Goal: Task Accomplishment & Management: Manage account settings

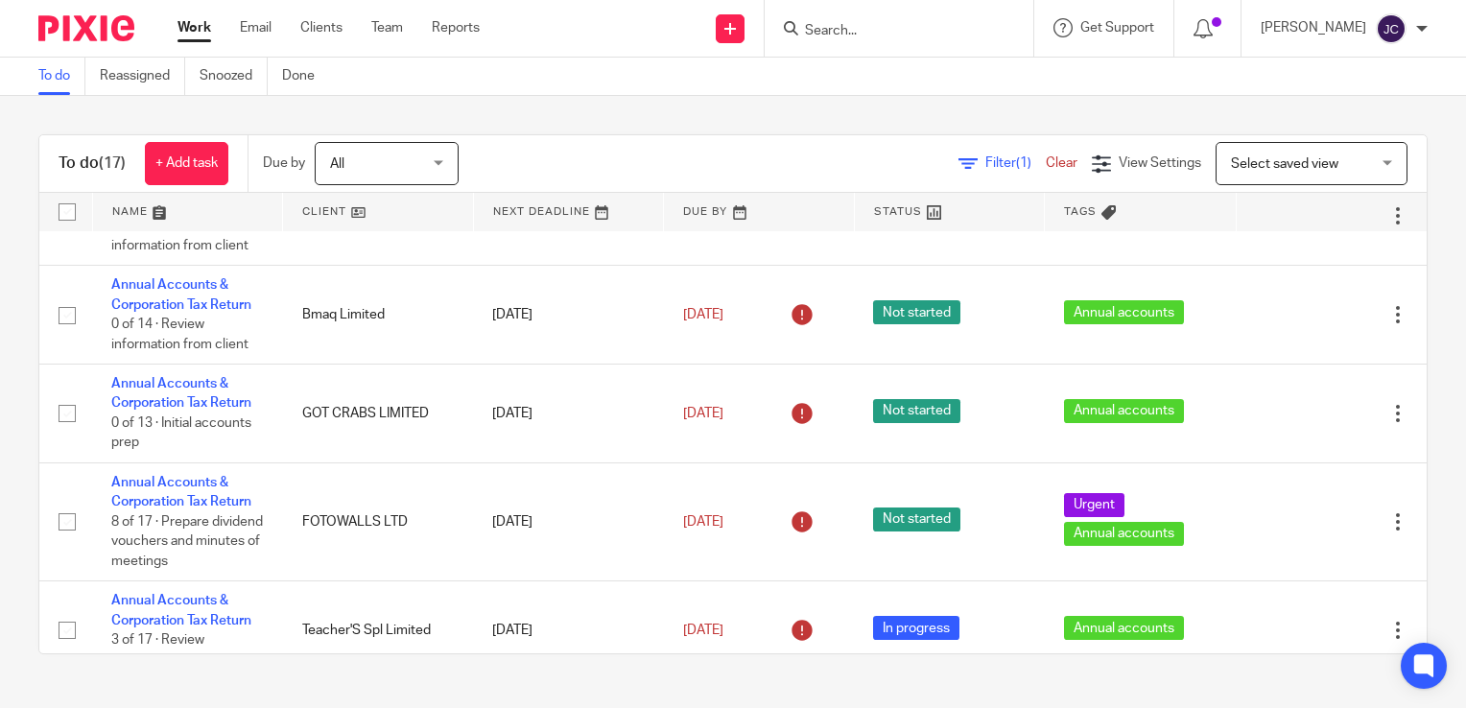
scroll to position [922, 0]
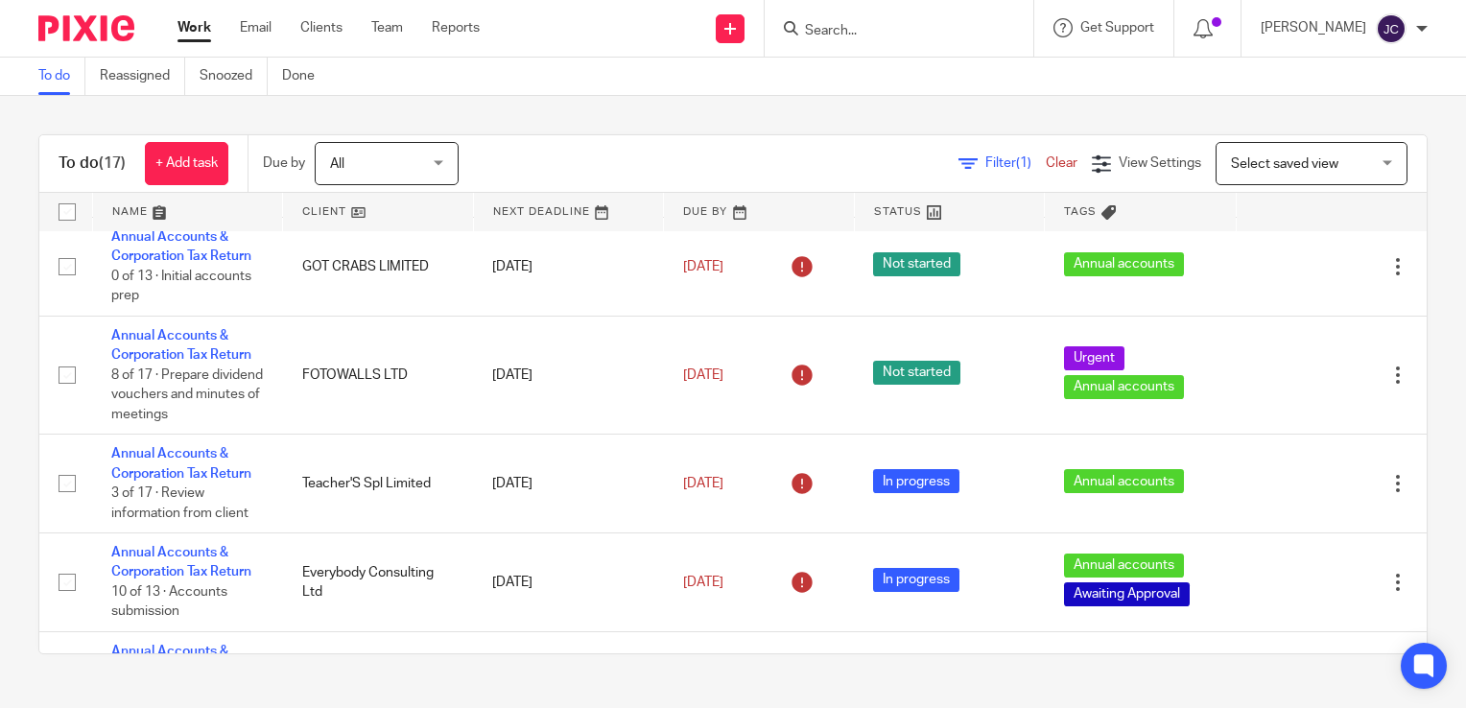
click at [878, 25] on input "Search" at bounding box center [889, 31] width 173 height 17
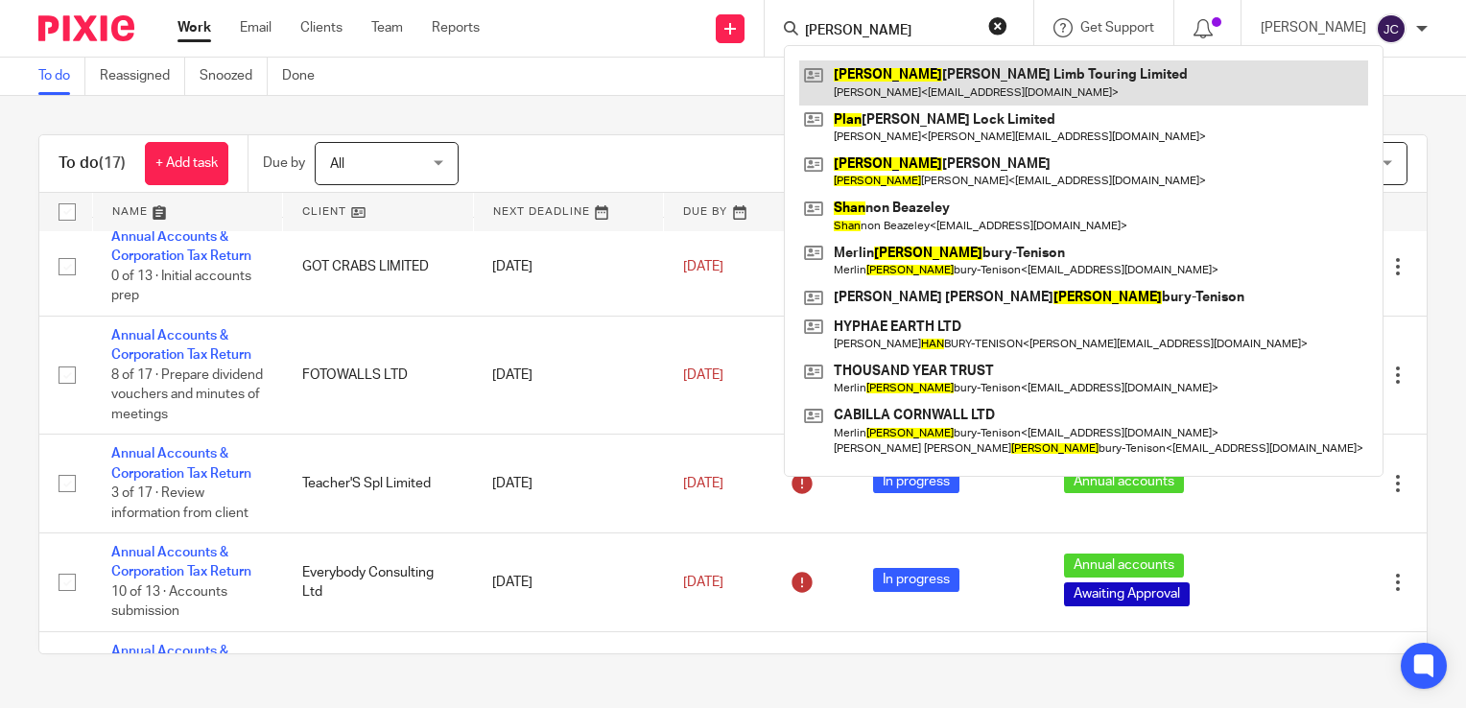
type input "phan"
click at [920, 83] on link at bounding box center [1083, 82] width 569 height 44
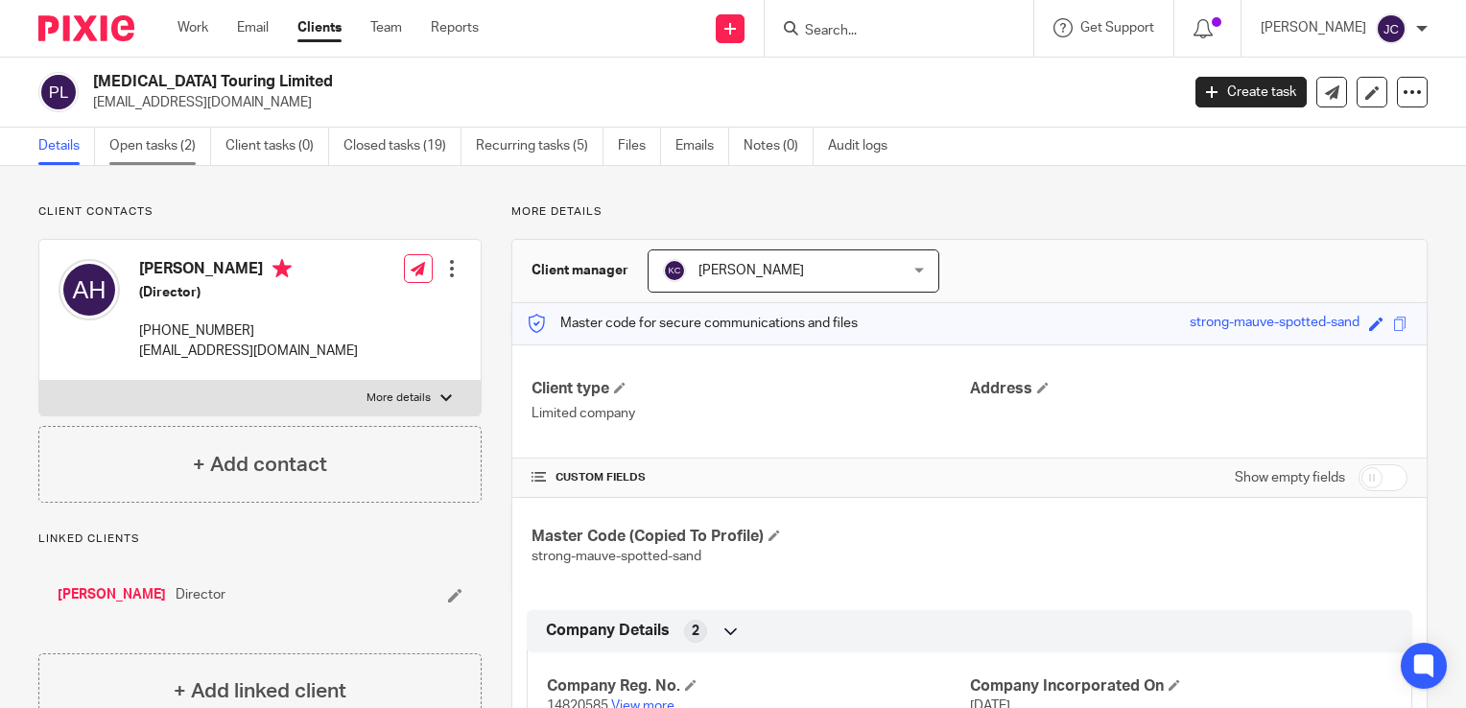
click at [173, 140] on link "Open tasks (2)" at bounding box center [160, 146] width 102 height 37
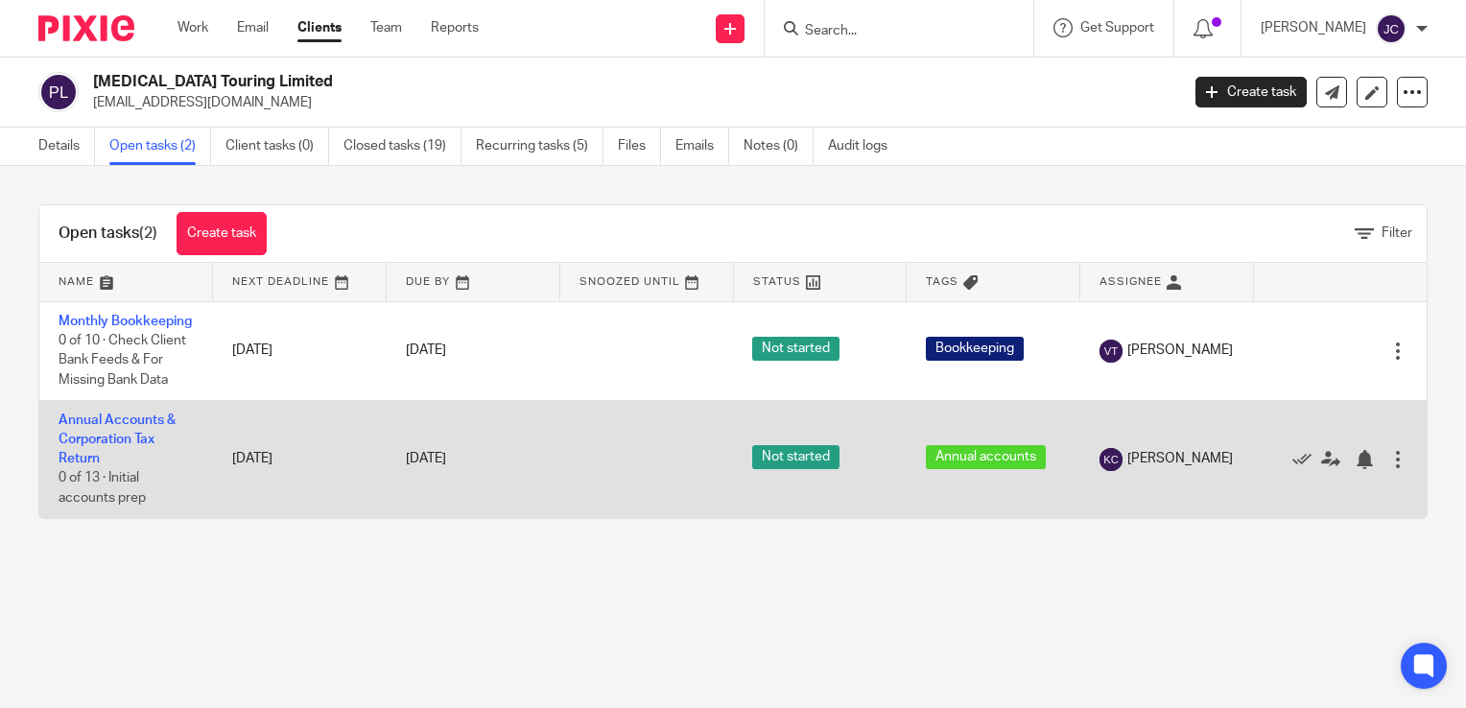
click at [1389, 469] on div at bounding box center [1398, 459] width 19 height 19
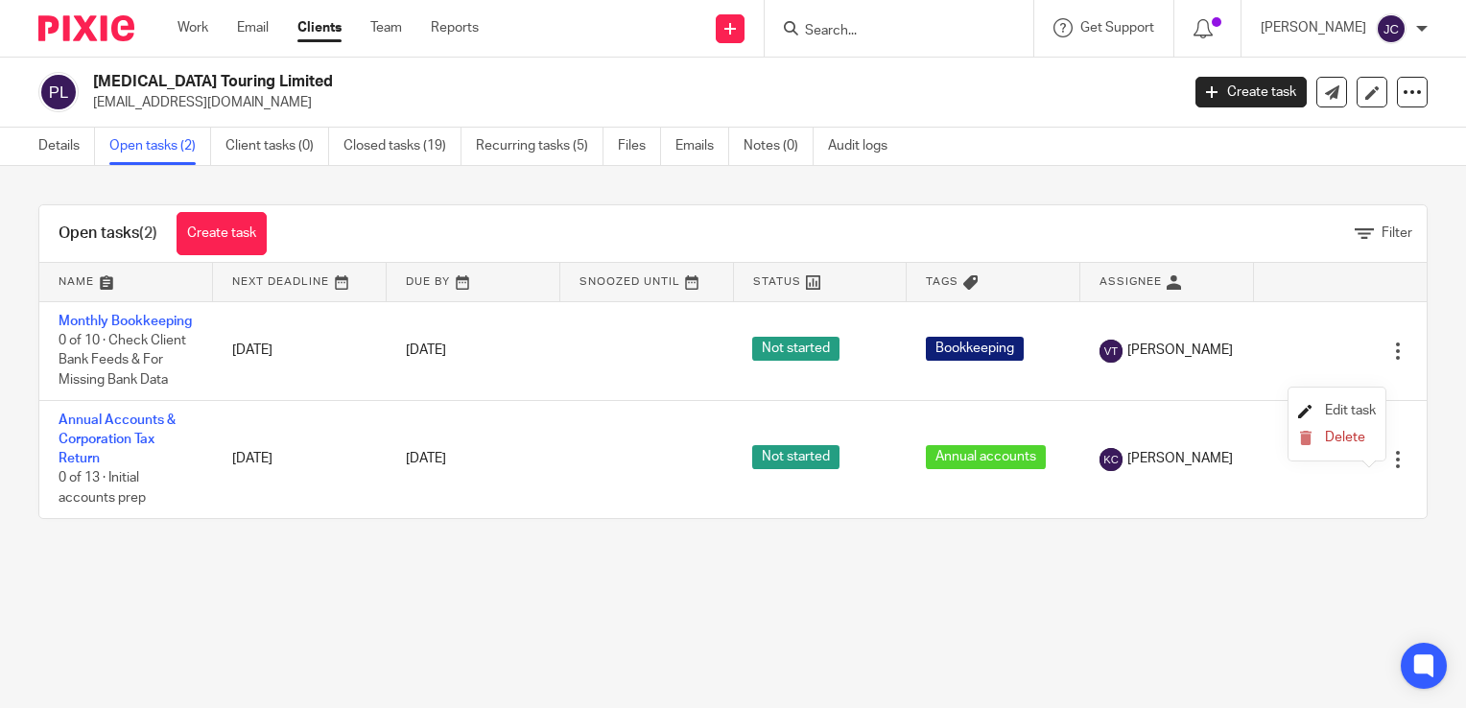
click at [1359, 413] on span "Edit task" at bounding box center [1350, 410] width 51 height 13
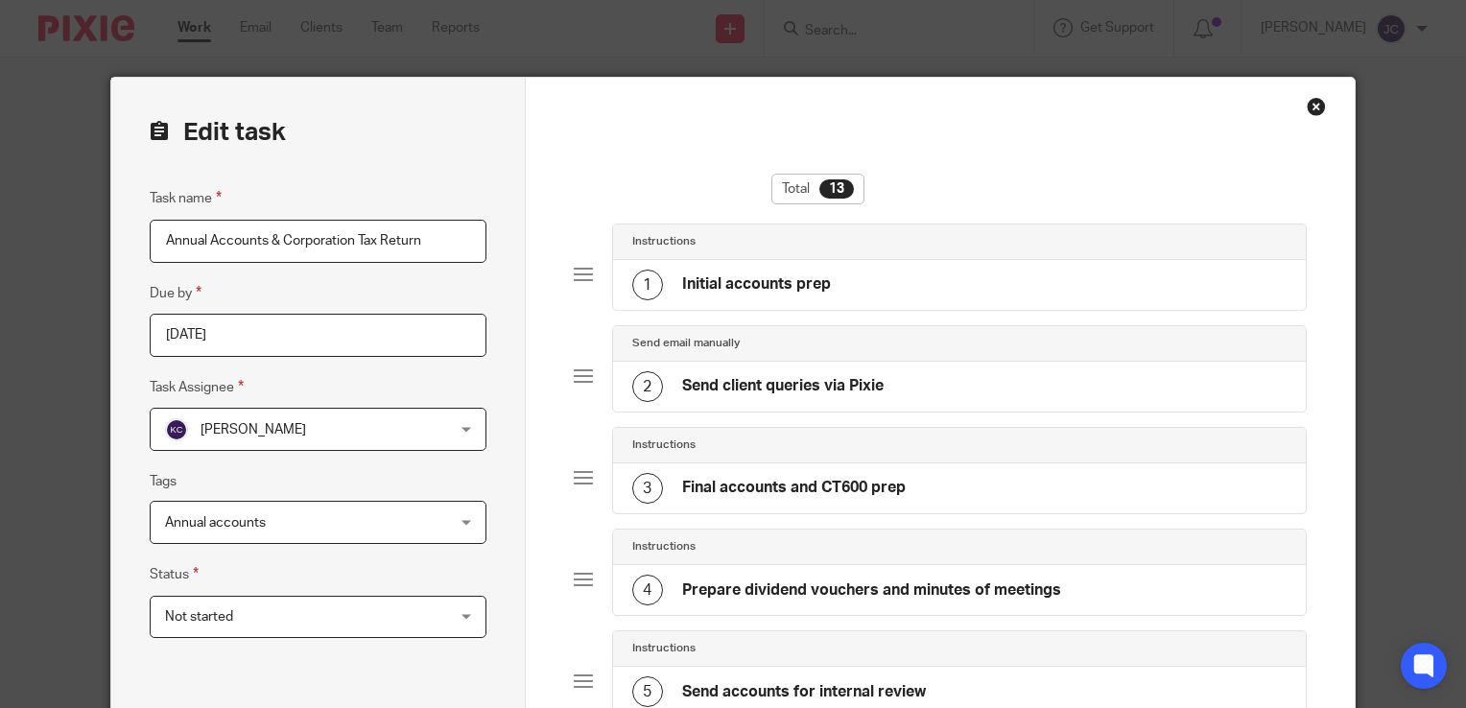
click at [368, 433] on span "[PERSON_NAME]" at bounding box center [293, 429] width 256 height 40
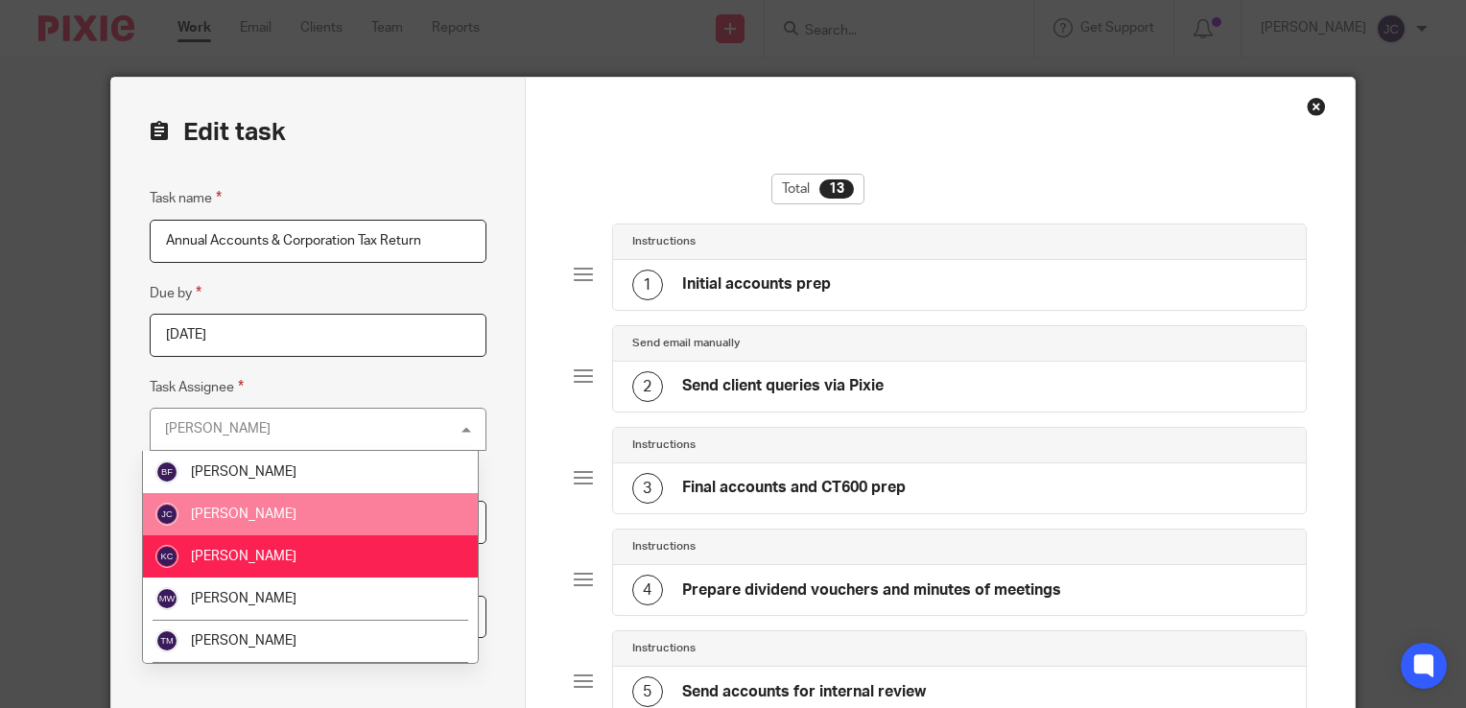
click at [319, 505] on li "[PERSON_NAME]" at bounding box center [311, 514] width 336 height 42
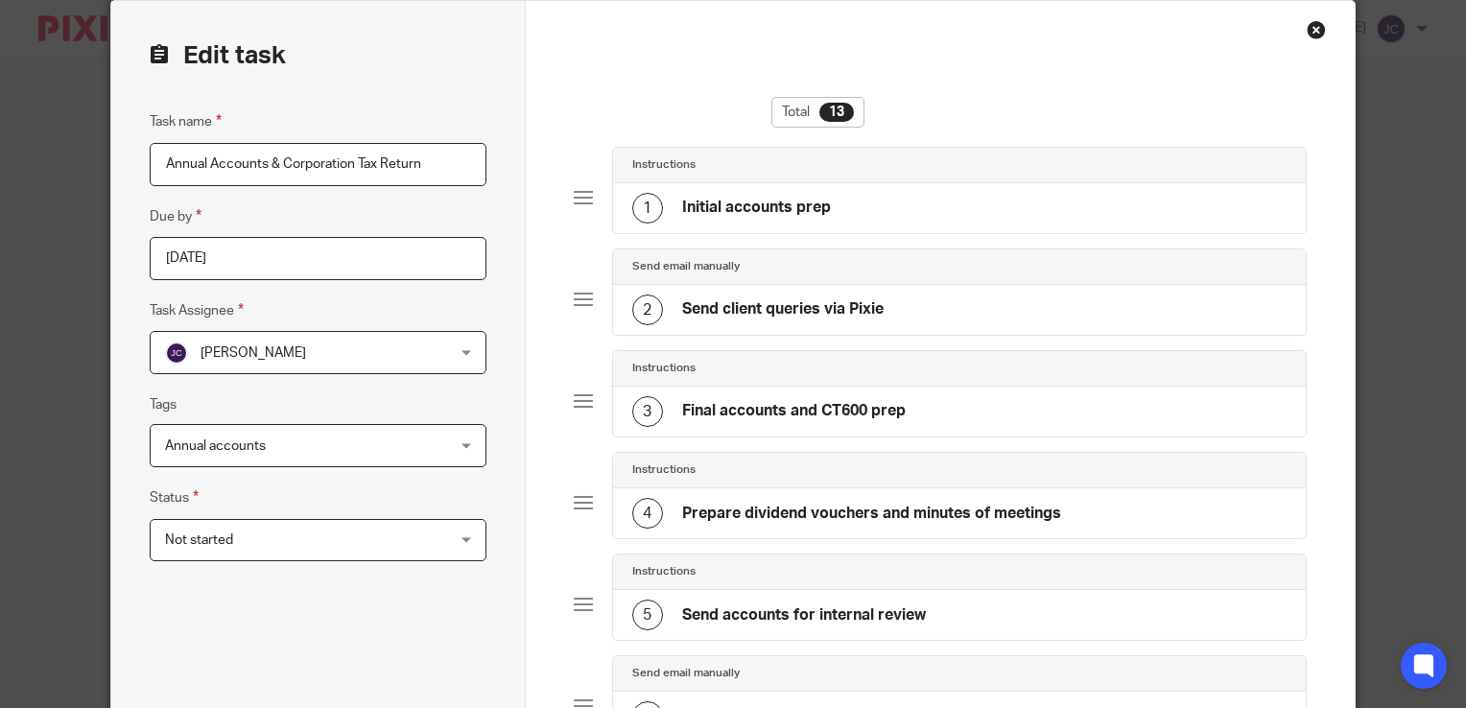
scroll to position [61, 0]
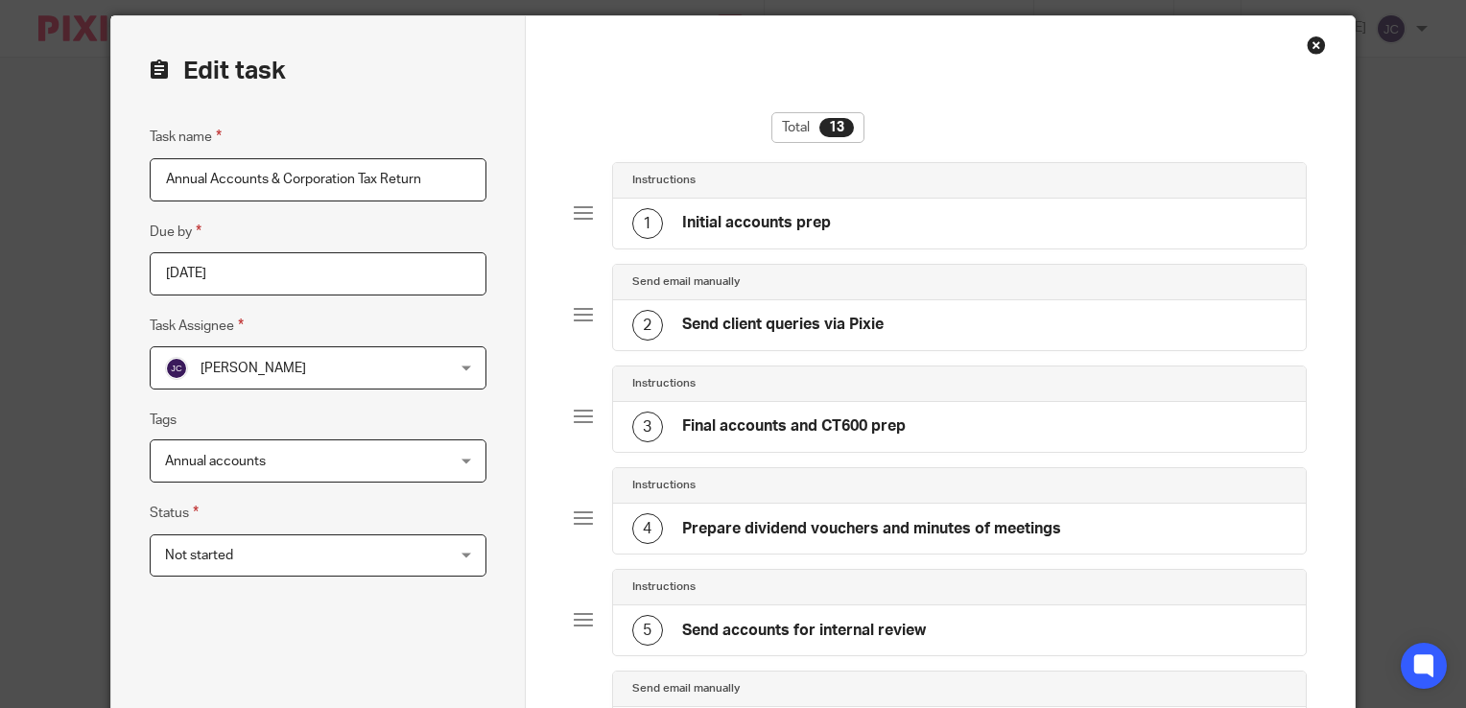
click at [878, 240] on div "1 Initial accounts prep" at bounding box center [960, 224] width 694 height 50
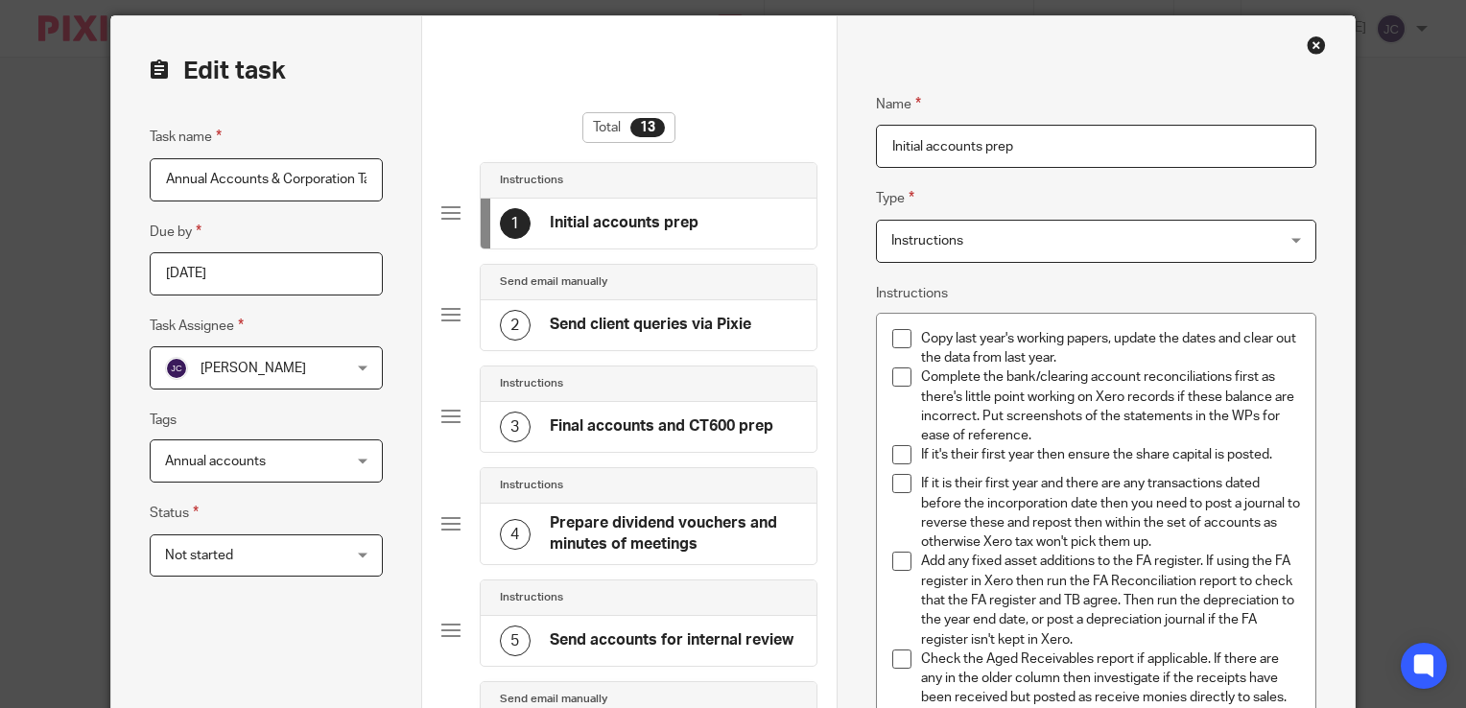
scroll to position [157, 0]
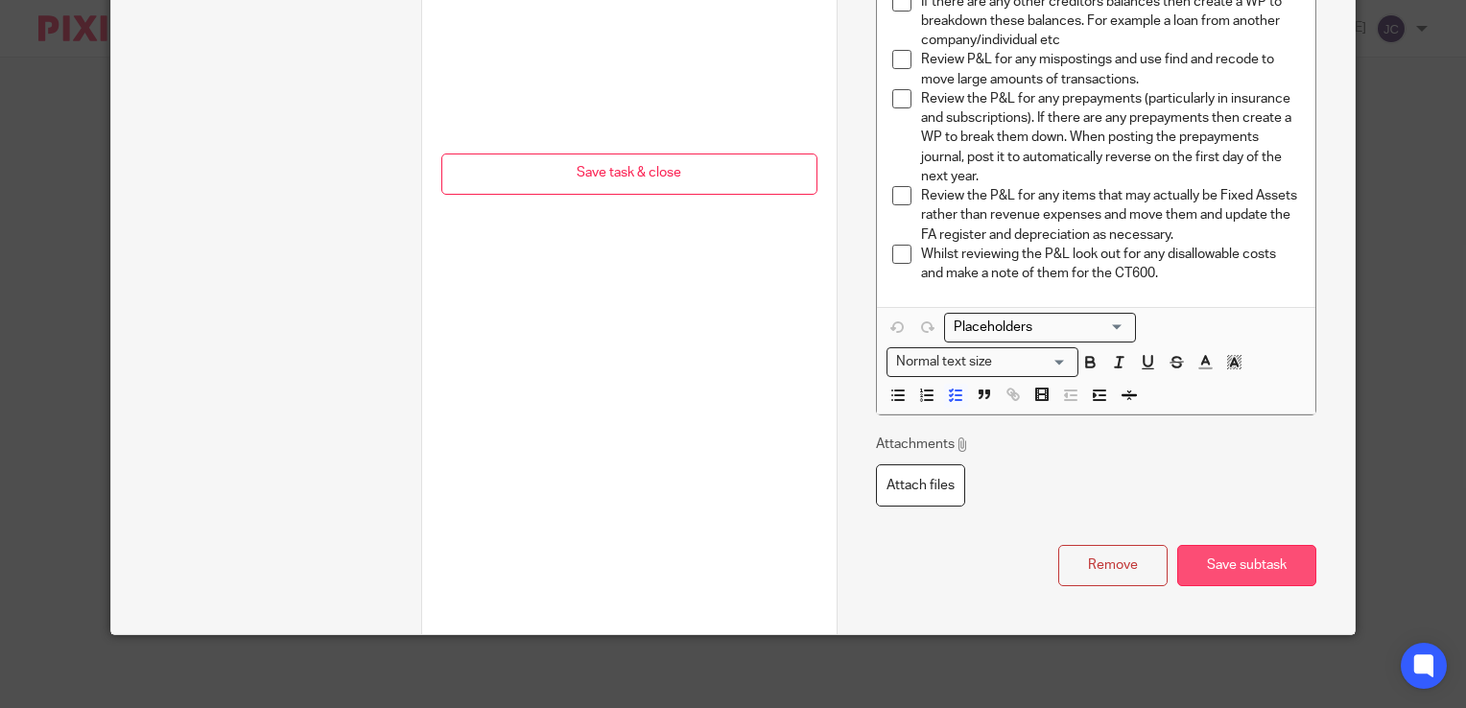
click at [1230, 577] on button "Save subtask" at bounding box center [1247, 565] width 139 height 41
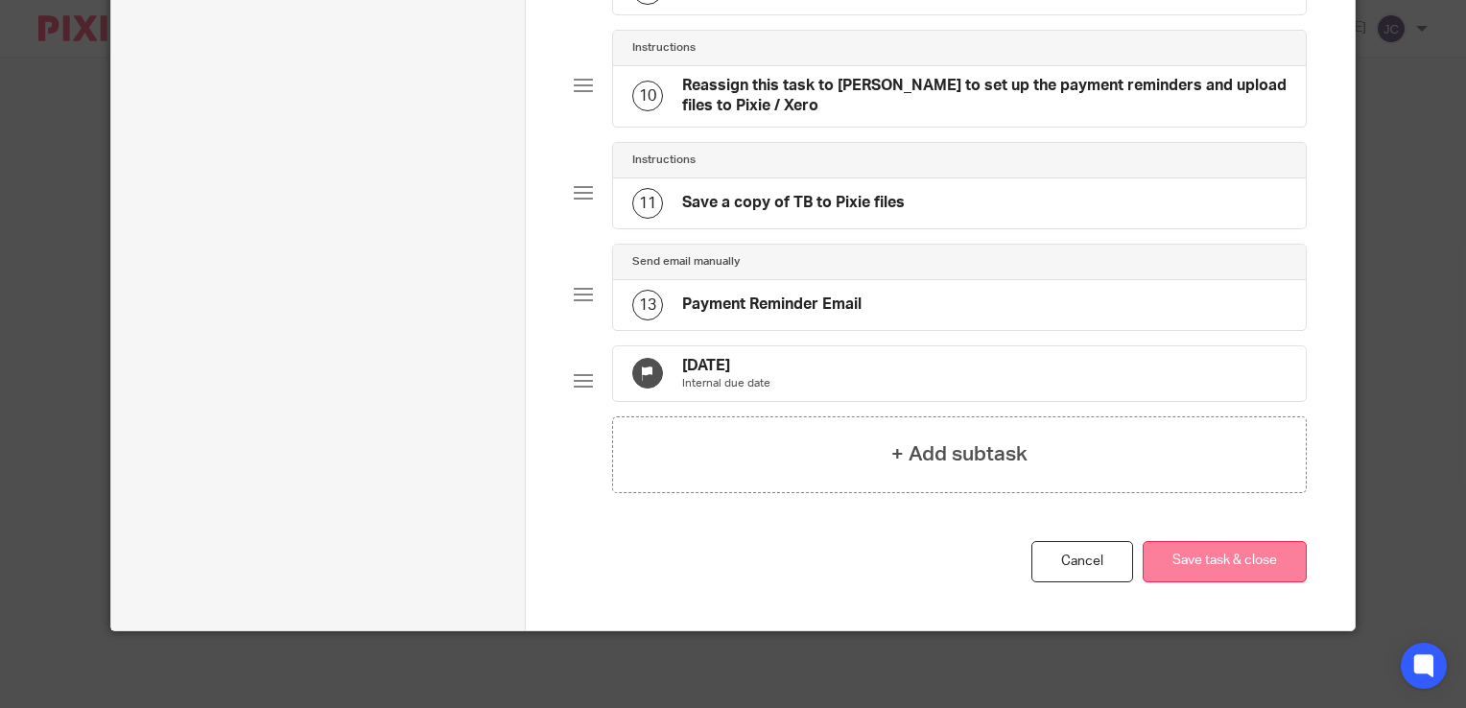
click at [1186, 562] on button "Save task & close" at bounding box center [1225, 561] width 164 height 41
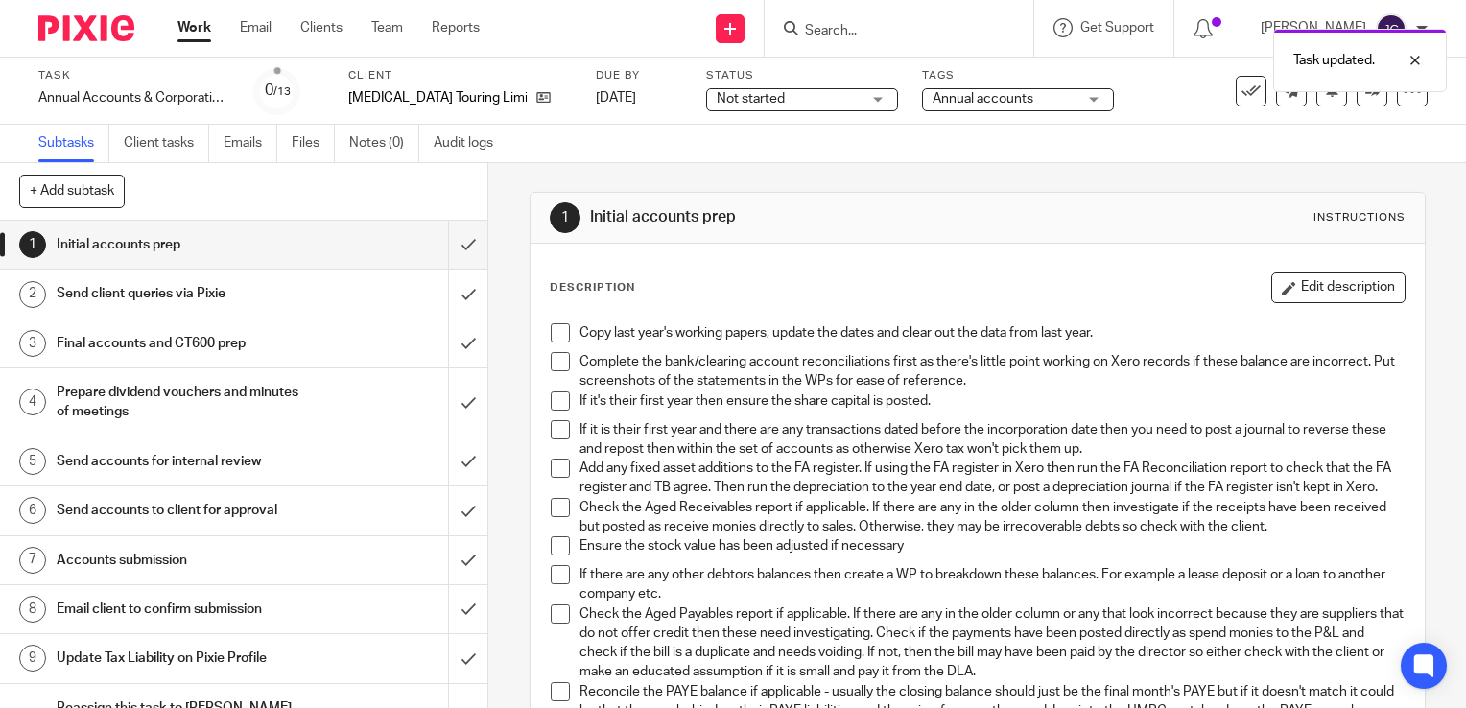
click at [856, 24] on div "Task updated." at bounding box center [1090, 55] width 714 height 73
click at [862, 17] on form at bounding box center [905, 28] width 204 height 24
click at [893, 37] on div "Task updated." at bounding box center [1090, 55] width 714 height 73
drag, startPoint x: 886, startPoint y: 32, endPoint x: 868, endPoint y: 21, distance: 21.1
click at [868, 21] on div "Task updated." at bounding box center [1090, 55] width 714 height 73
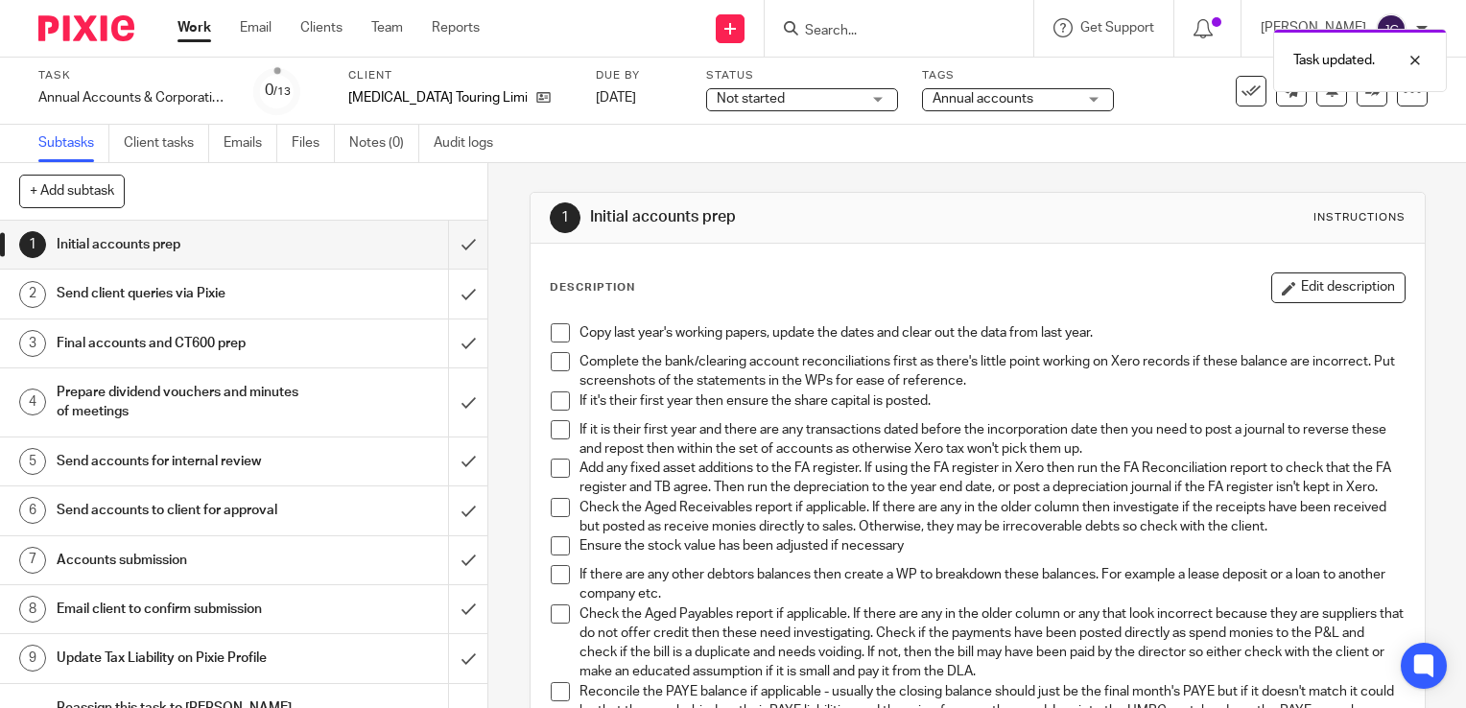
click at [855, 20] on div "Task updated." at bounding box center [1090, 55] width 714 height 73
click at [849, 29] on div "Task updated." at bounding box center [1090, 55] width 714 height 73
click at [879, 36] on div "Task updated." at bounding box center [1090, 55] width 714 height 73
click at [1418, 59] on div at bounding box center [1401, 60] width 52 height 23
click at [878, 30] on input "Search" at bounding box center [889, 31] width 173 height 17
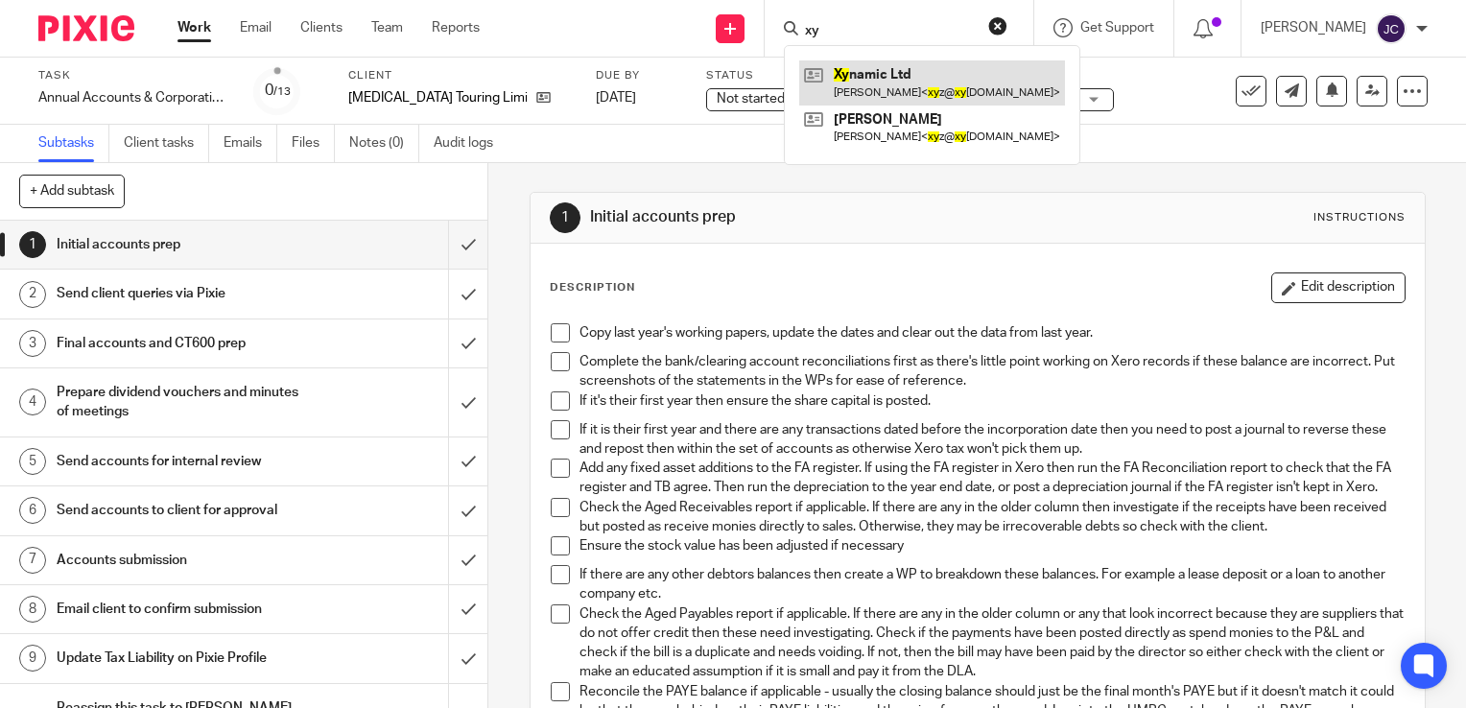
type input "xy"
click at [902, 67] on link at bounding box center [932, 82] width 266 height 44
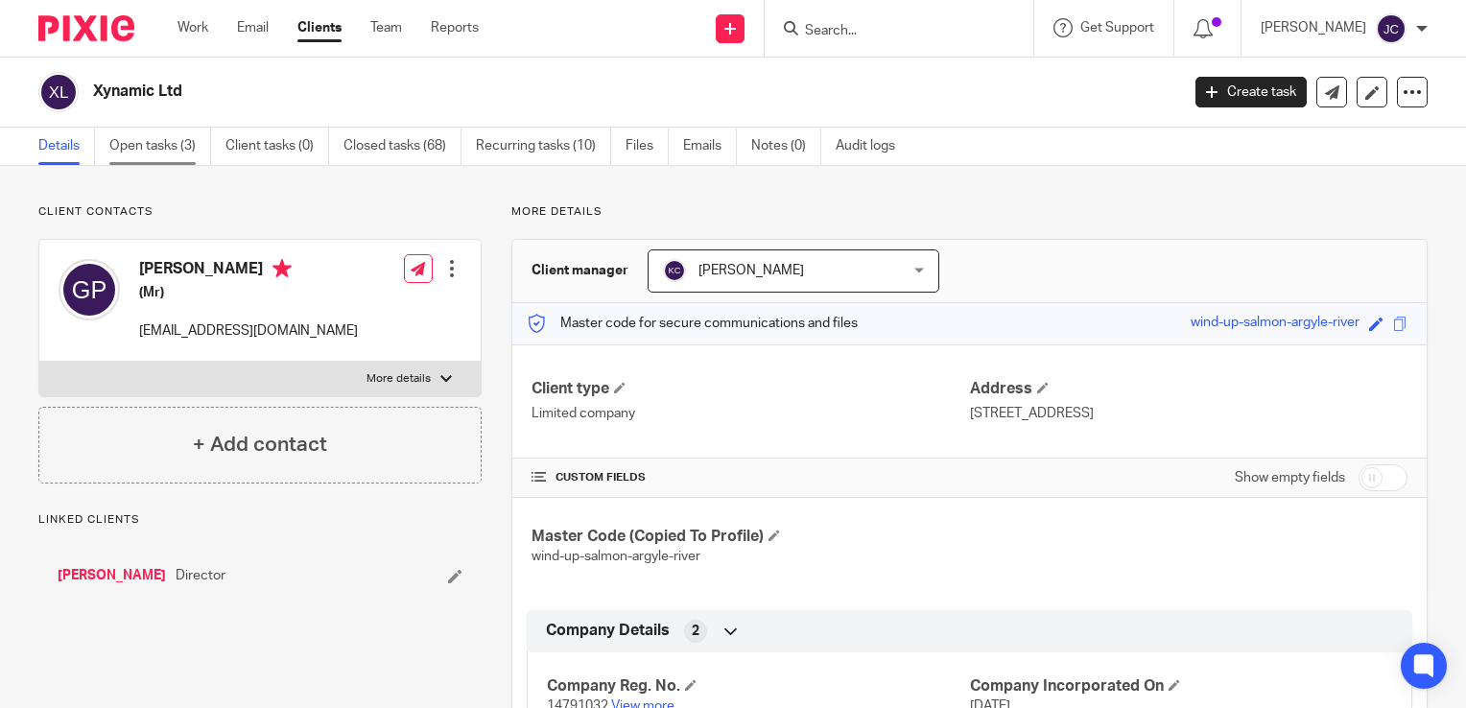
click at [186, 156] on link "Open tasks (3)" at bounding box center [160, 146] width 102 height 37
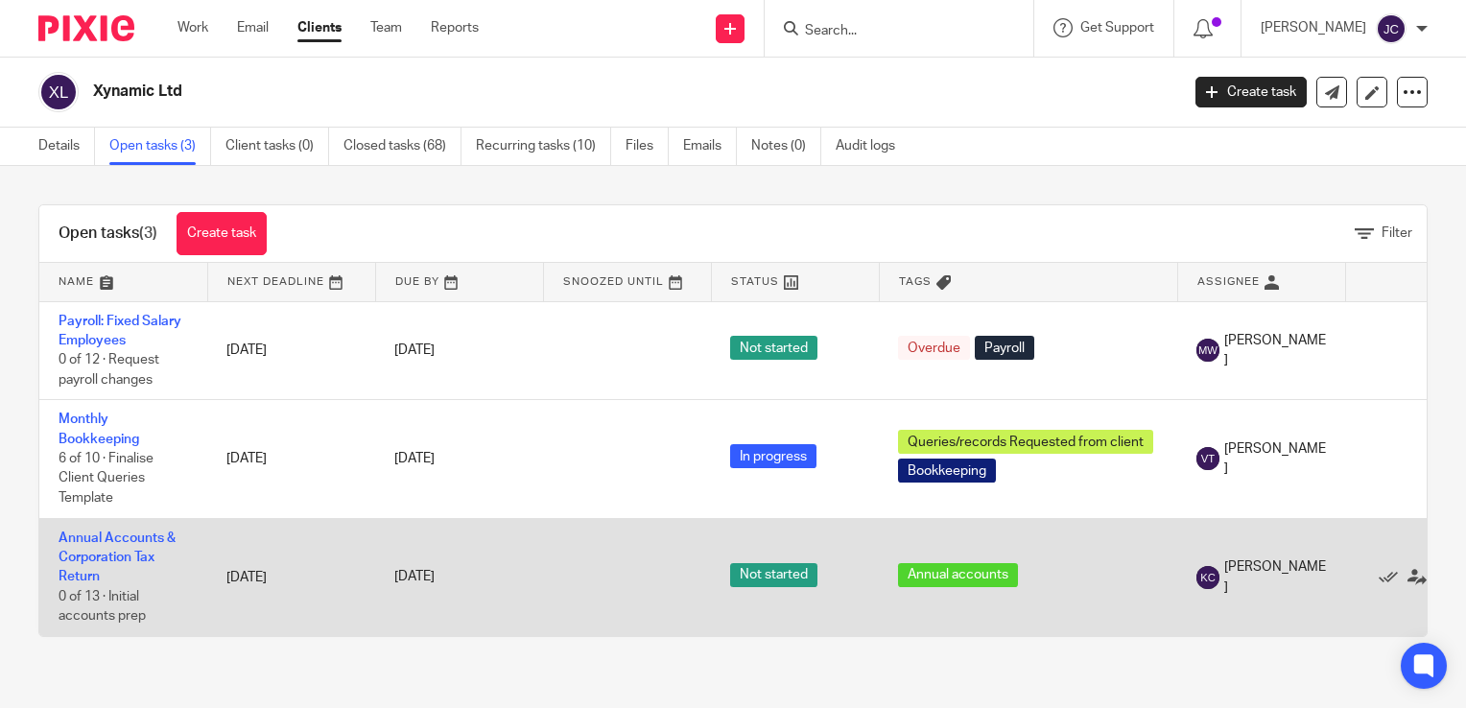
click at [1347, 536] on td "Edit task Delete" at bounding box center [1430, 577] width 168 height 118
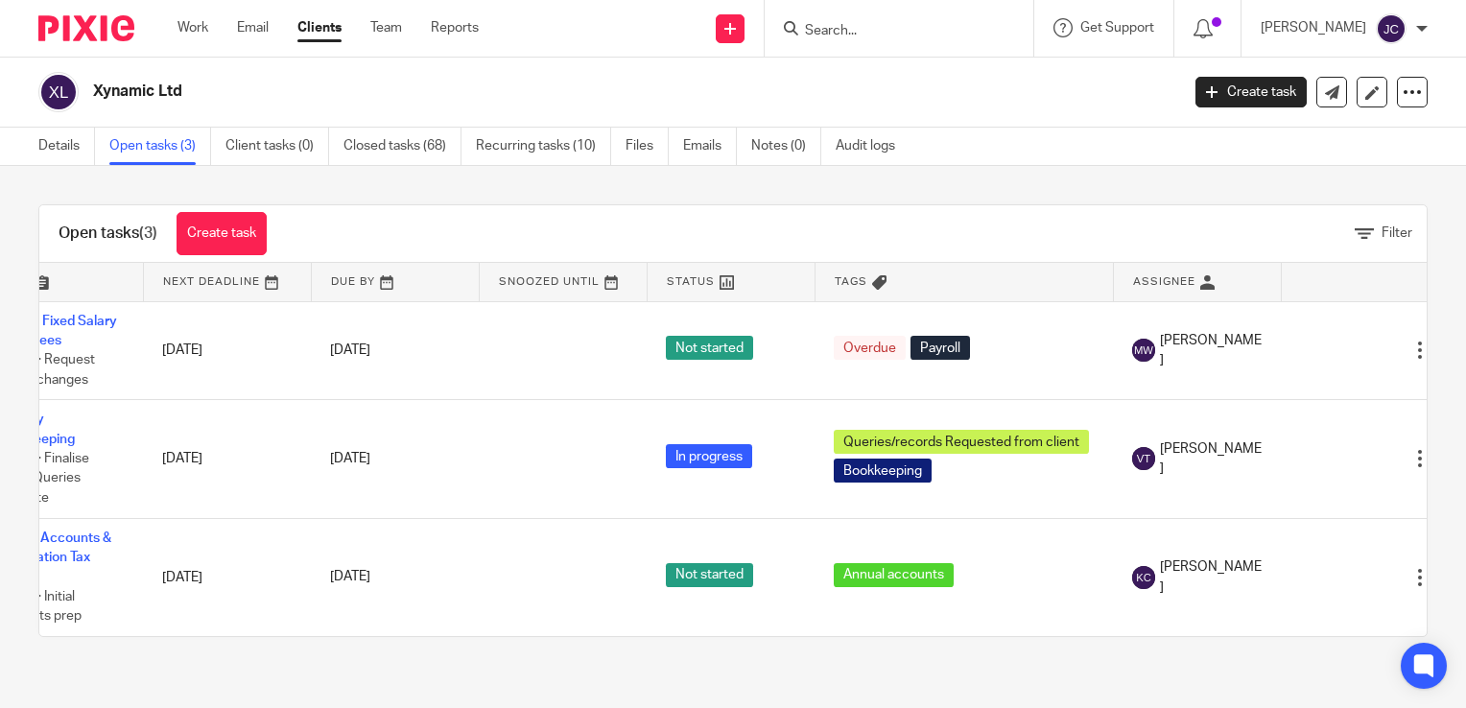
scroll to position [0, 113]
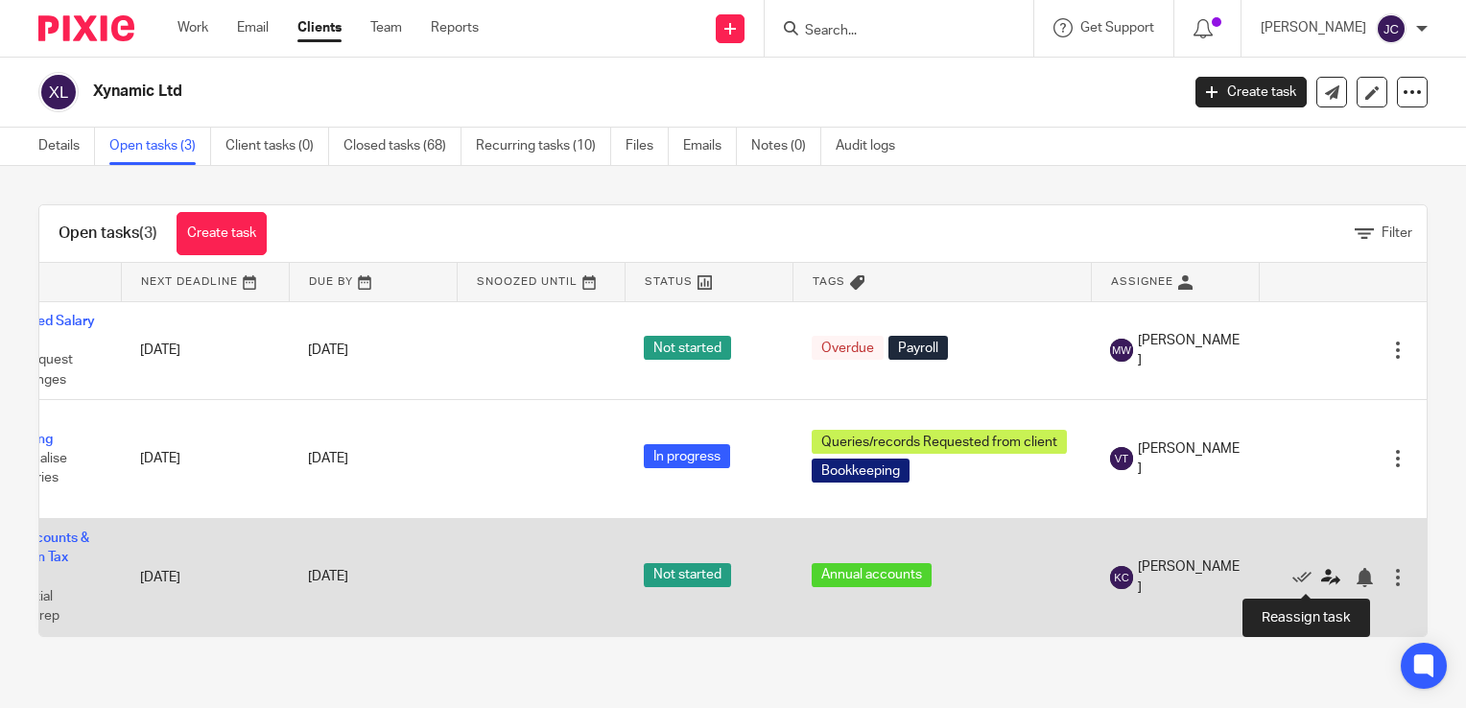
click at [1322, 582] on icon at bounding box center [1331, 577] width 19 height 19
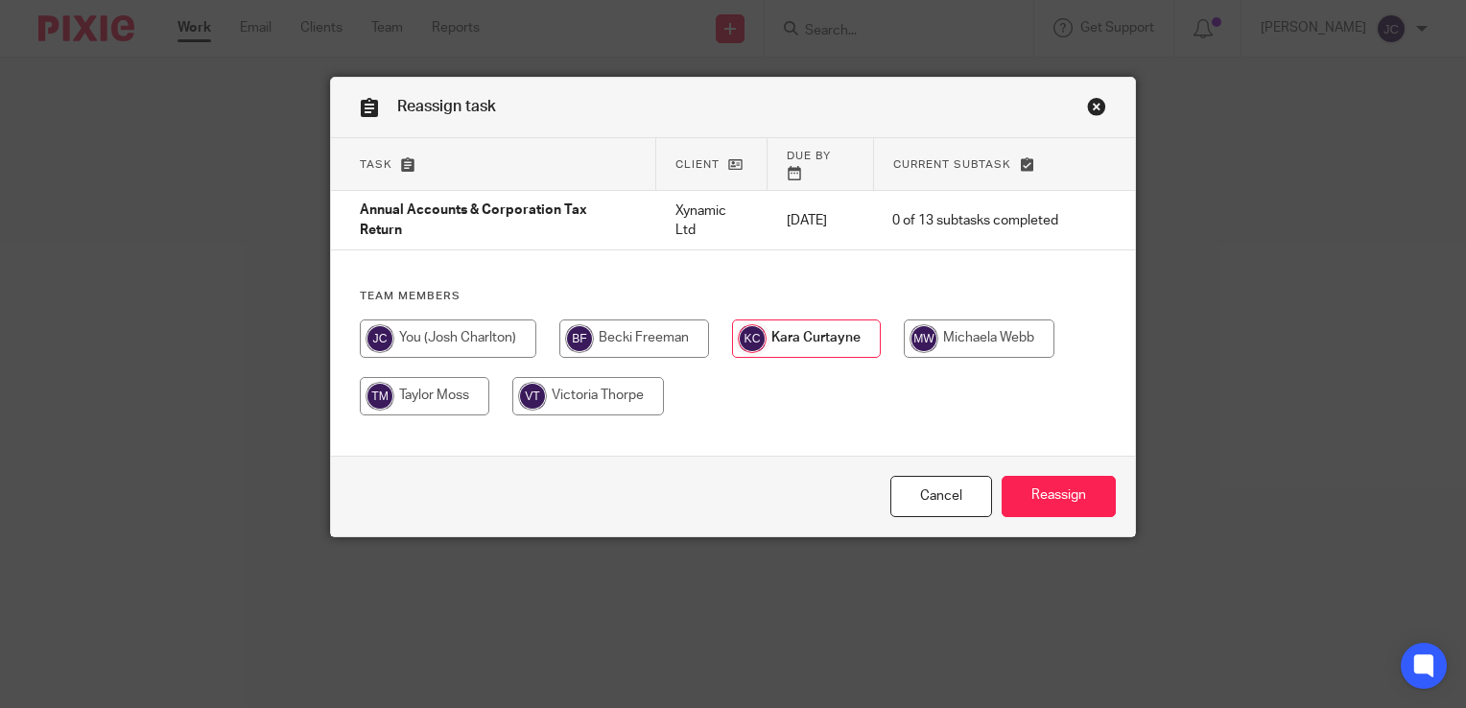
click at [503, 324] on input "radio" at bounding box center [448, 339] width 177 height 38
radio input "true"
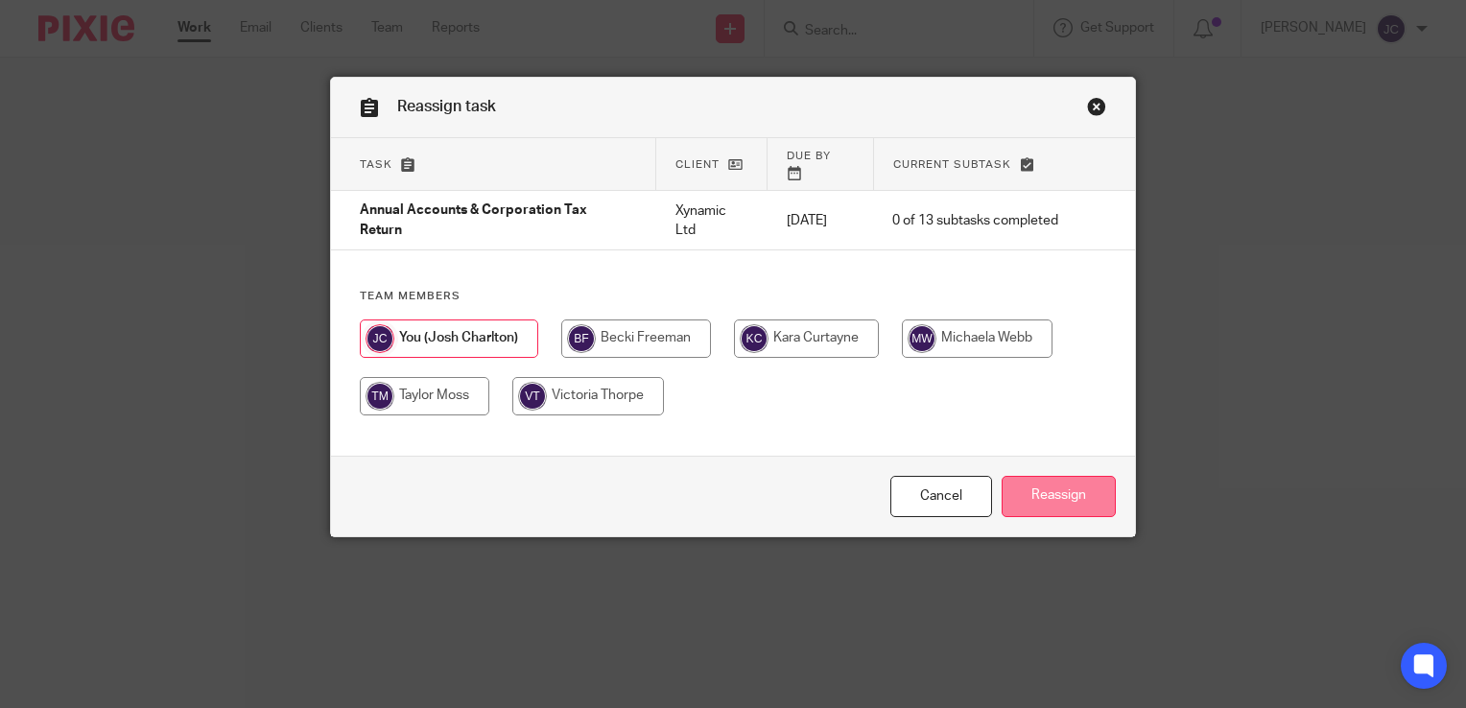
click at [1051, 508] on input "Reassign" at bounding box center [1059, 496] width 114 height 41
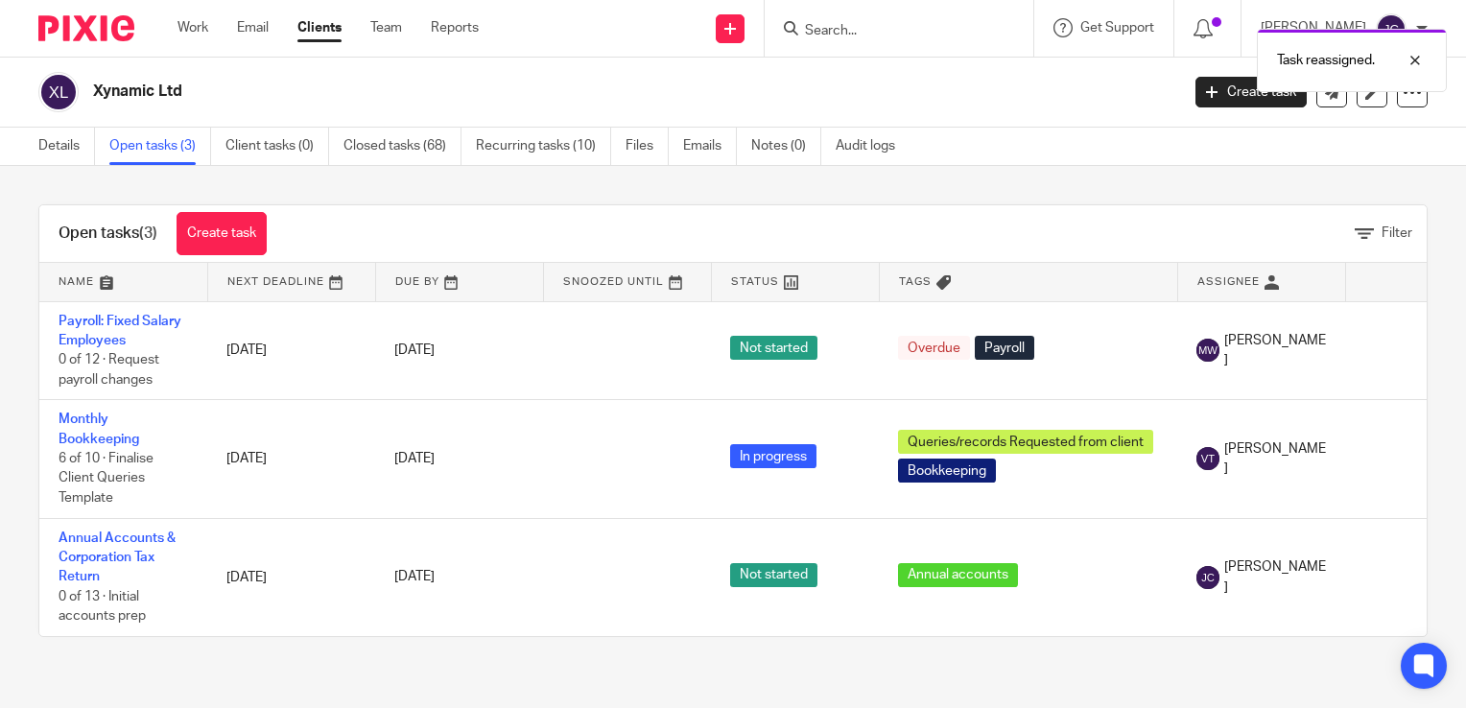
click at [871, 17] on form at bounding box center [905, 28] width 204 height 24
drag, startPoint x: 871, startPoint y: 44, endPoint x: 866, endPoint y: 33, distance: 12.9
click at [870, 37] on div "Task reassigned." at bounding box center [1090, 55] width 714 height 73
click at [866, 33] on div "Task reassigned." at bounding box center [1090, 55] width 714 height 73
click at [836, 30] on div "Task reassigned." at bounding box center [1090, 55] width 714 height 73
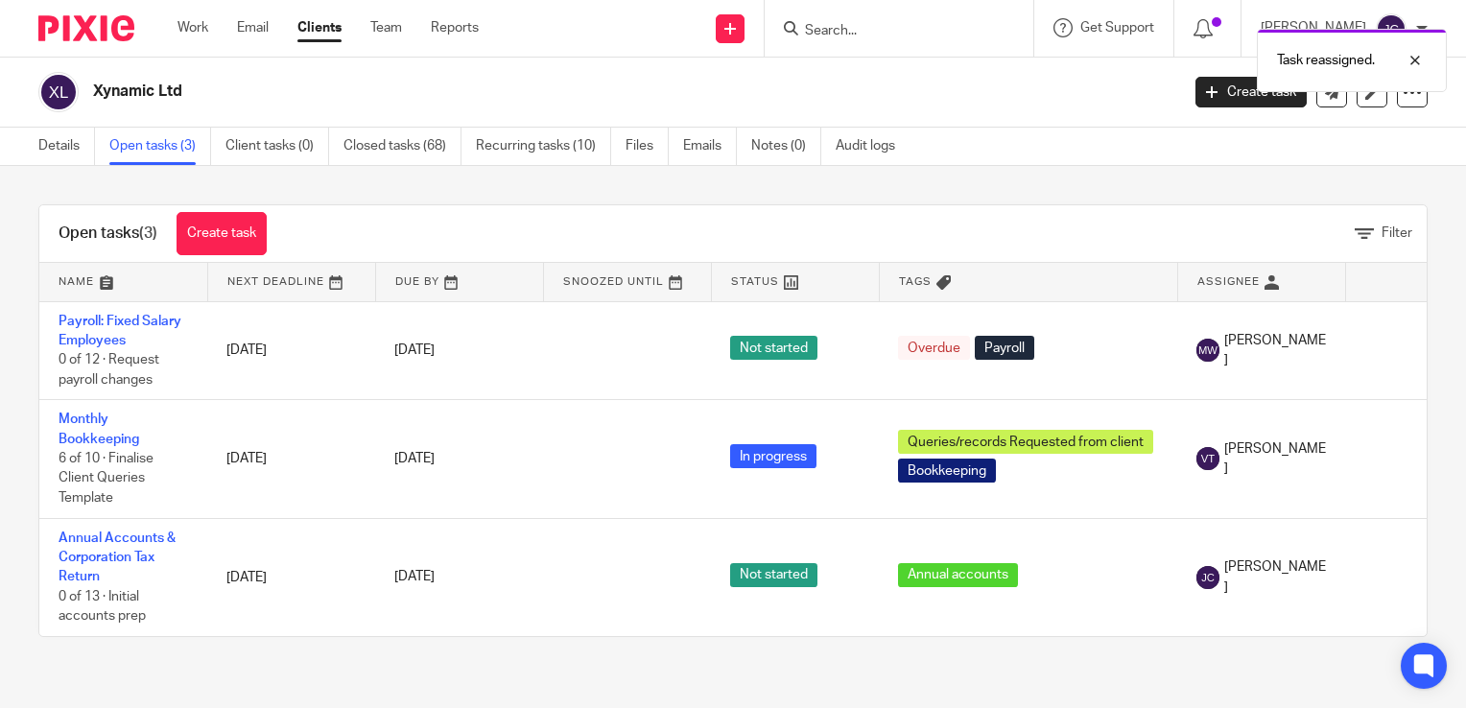
click at [812, 16] on body "Work Email Clients Team Reports Work Email Clients Team Reports Settings Send n…" at bounding box center [733, 354] width 1466 height 708
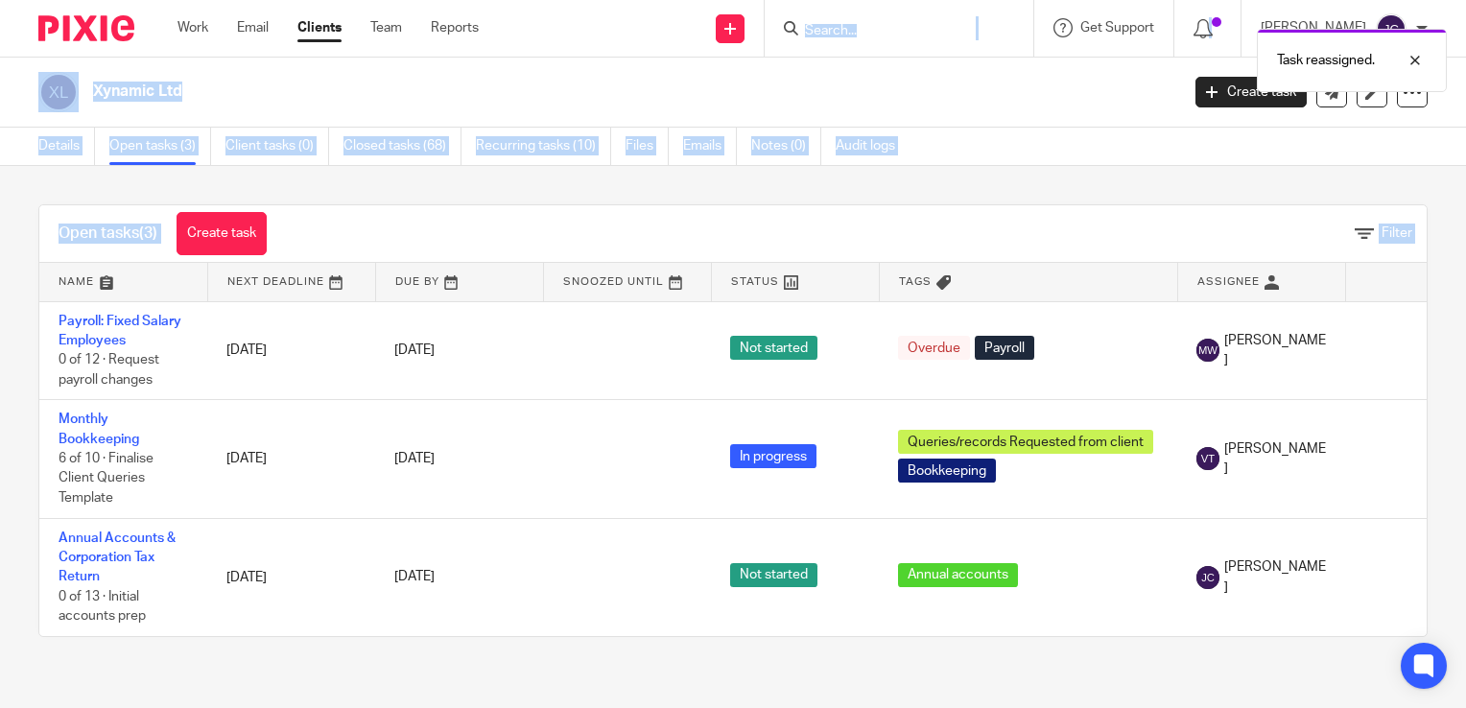
click at [812, 23] on div "Task reassigned." at bounding box center [1090, 55] width 714 height 73
click at [829, 29] on div "Task reassigned." at bounding box center [1090, 55] width 714 height 73
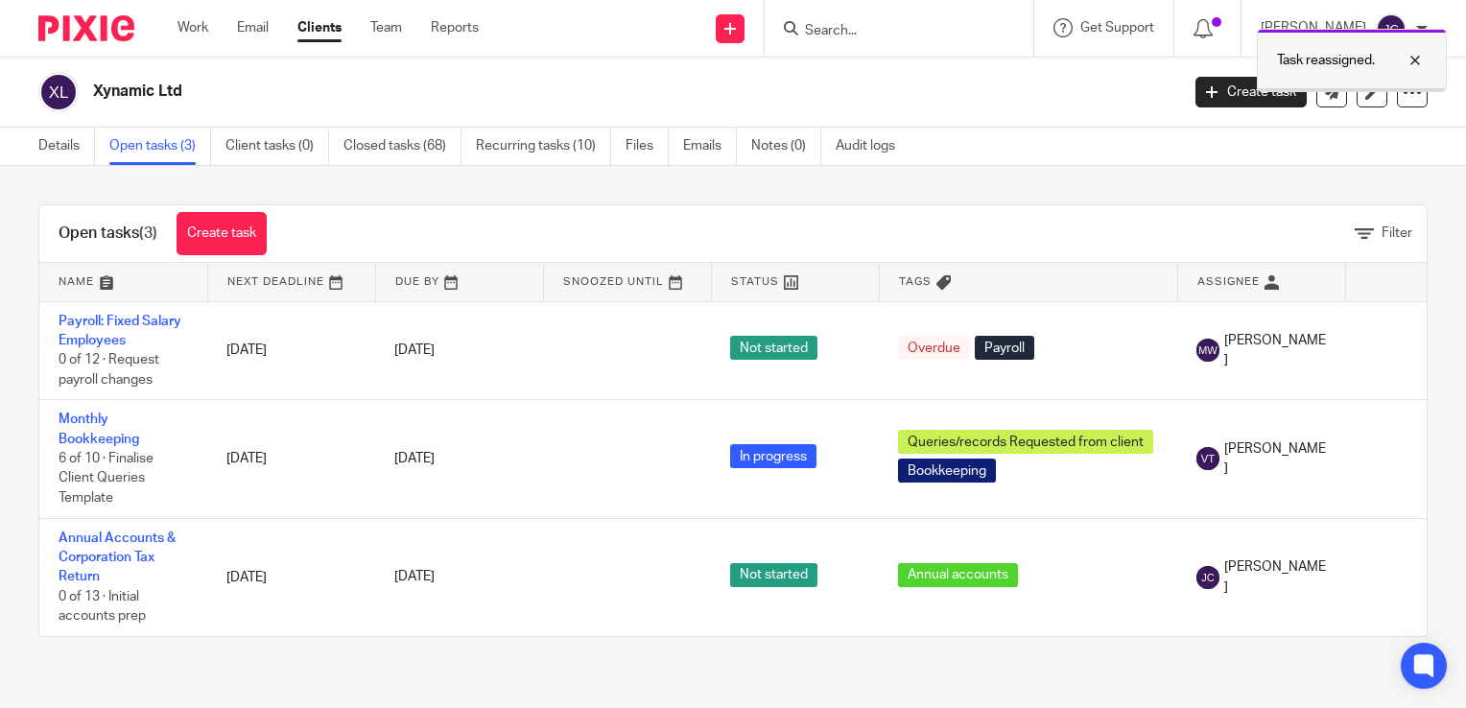
click at [1415, 59] on div at bounding box center [1401, 60] width 52 height 23
click at [857, 36] on input "Search" at bounding box center [889, 31] width 173 height 17
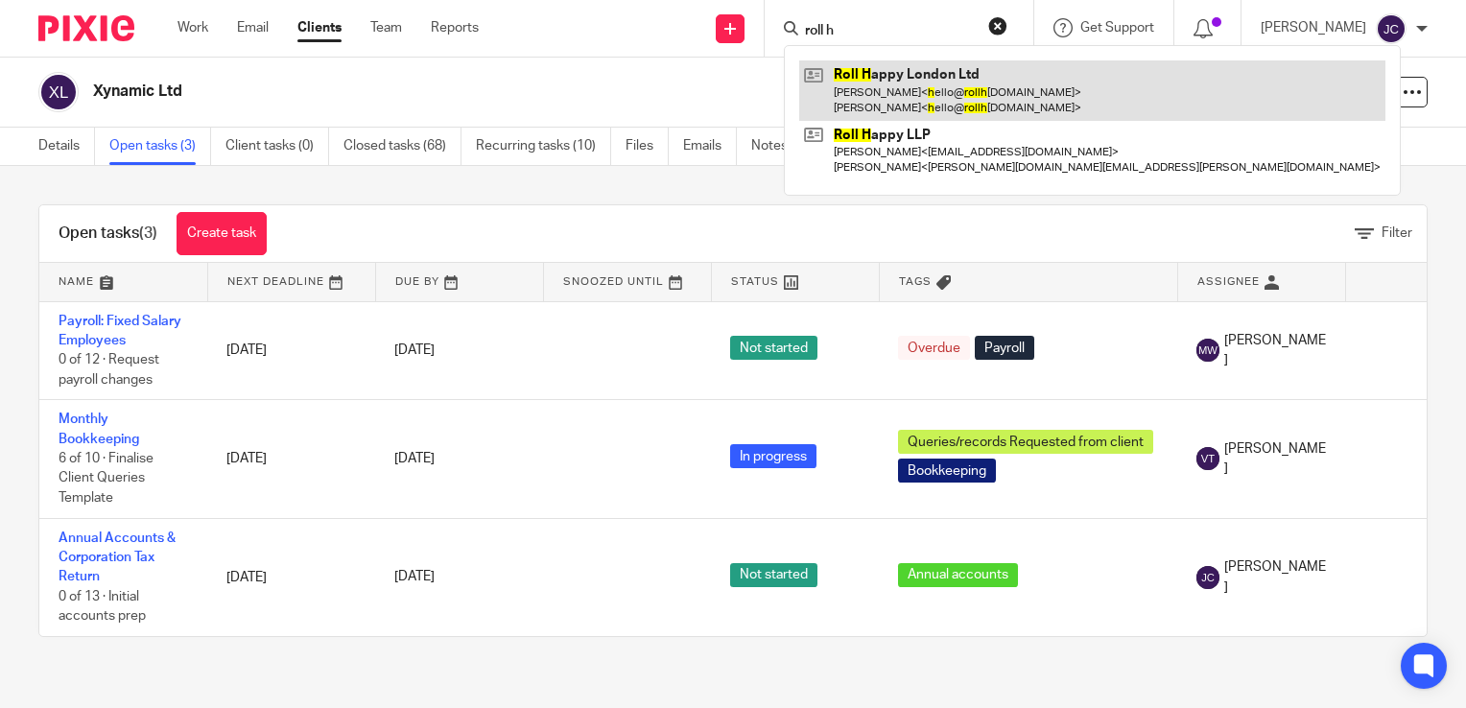
type input "roll h"
click at [916, 83] on link at bounding box center [1092, 90] width 586 height 60
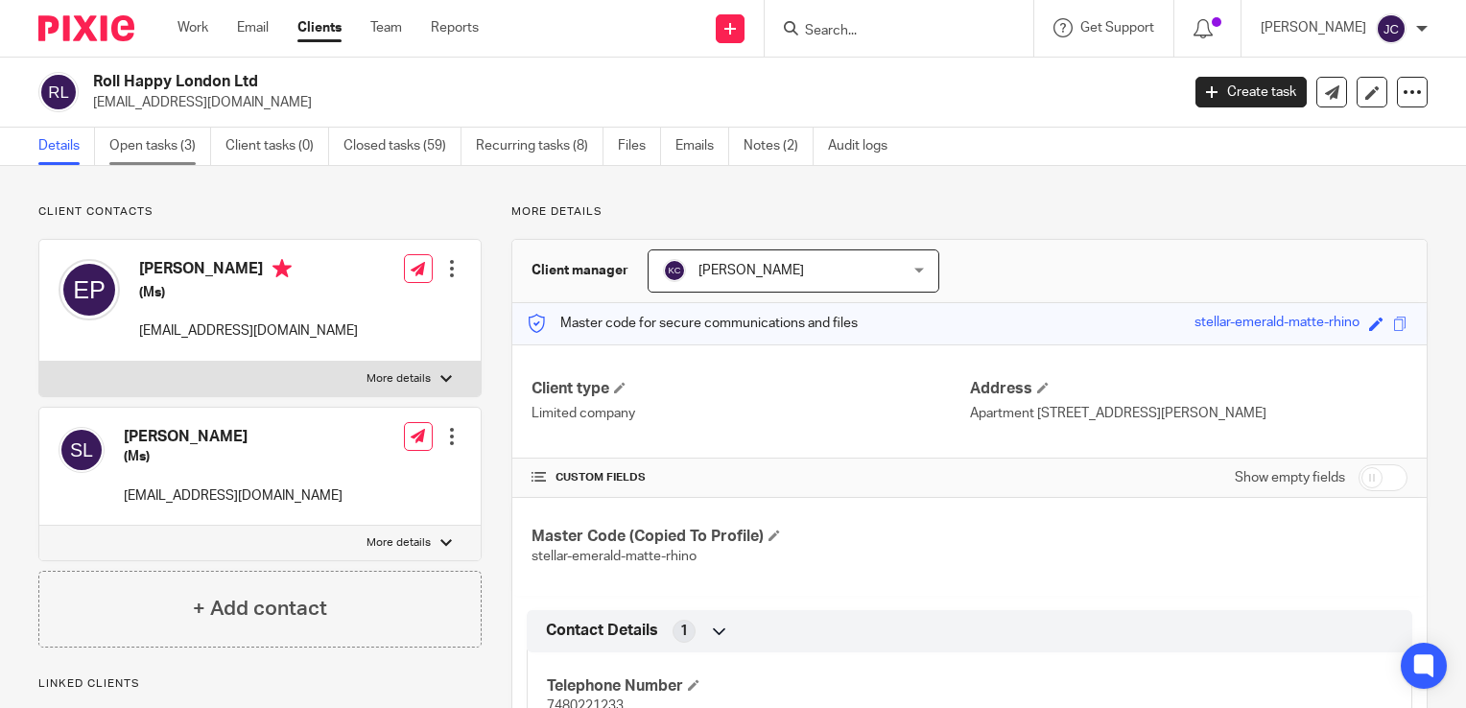
click at [127, 144] on link "Open tasks (3)" at bounding box center [160, 146] width 102 height 37
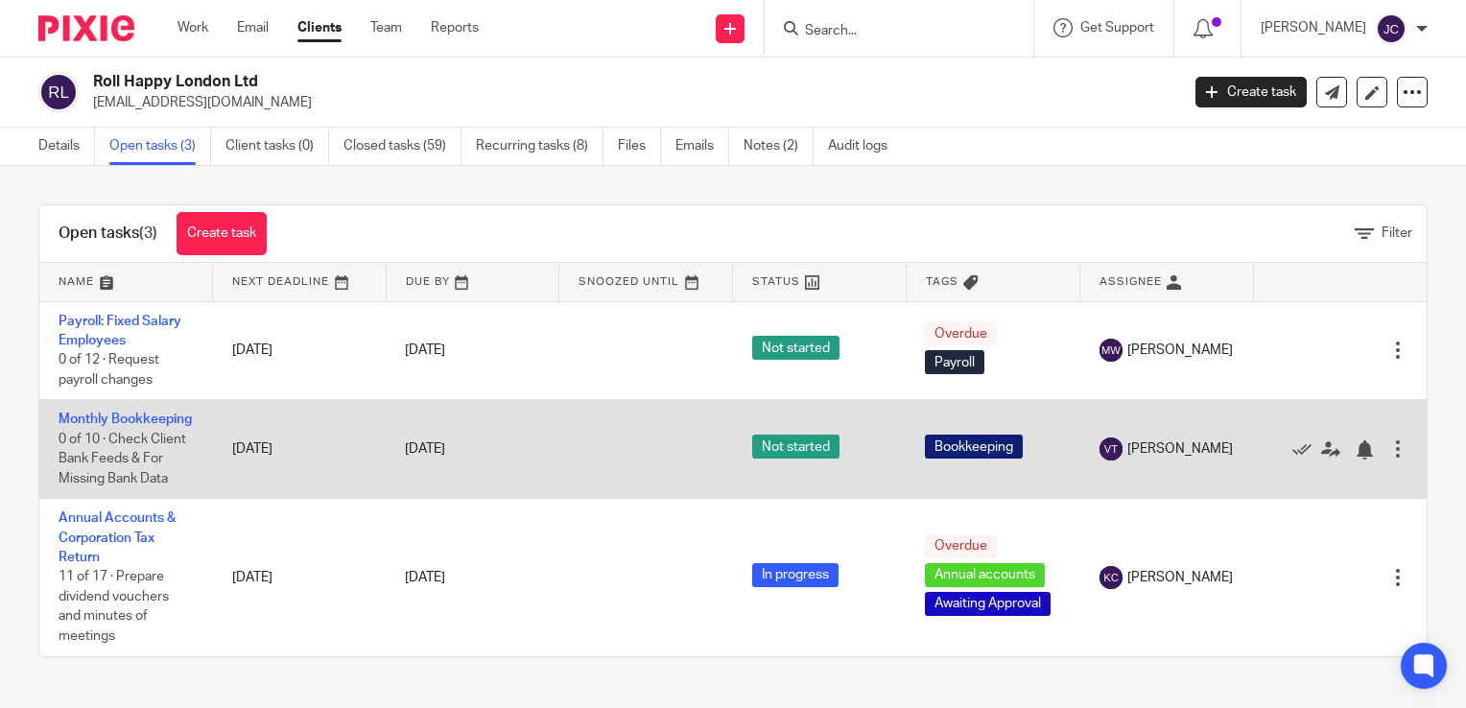
scroll to position [8, 0]
